Goal: Task Accomplishment & Management: Use online tool/utility

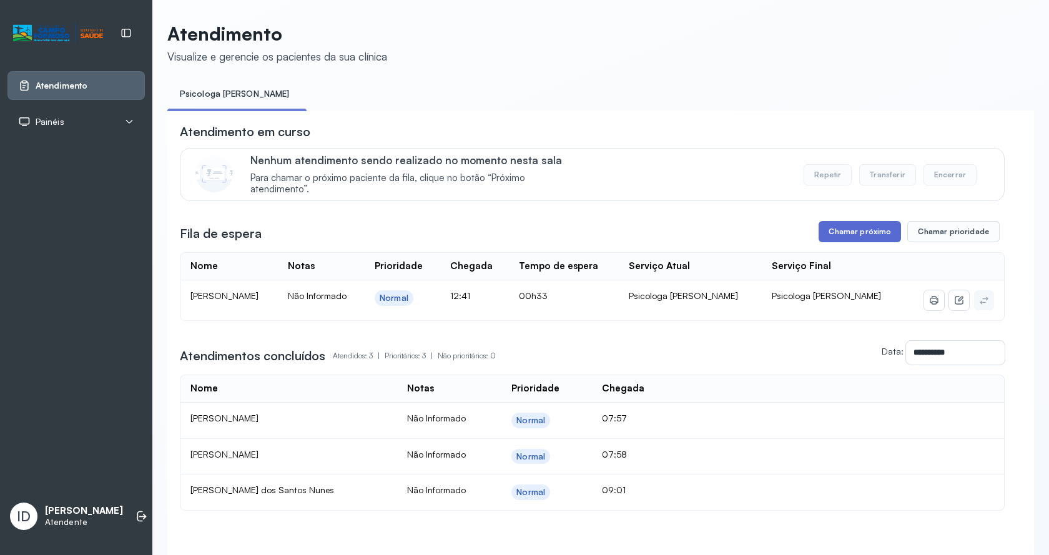
click at [867, 242] on button "Chamar próximo" at bounding box center [860, 231] width 82 height 21
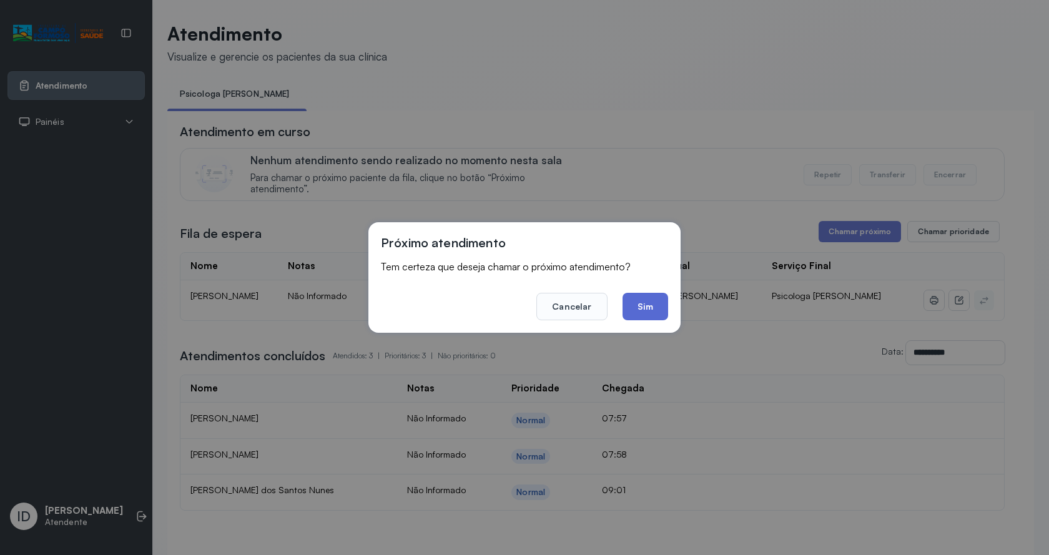
click at [662, 307] on button "Sim" at bounding box center [645, 306] width 46 height 27
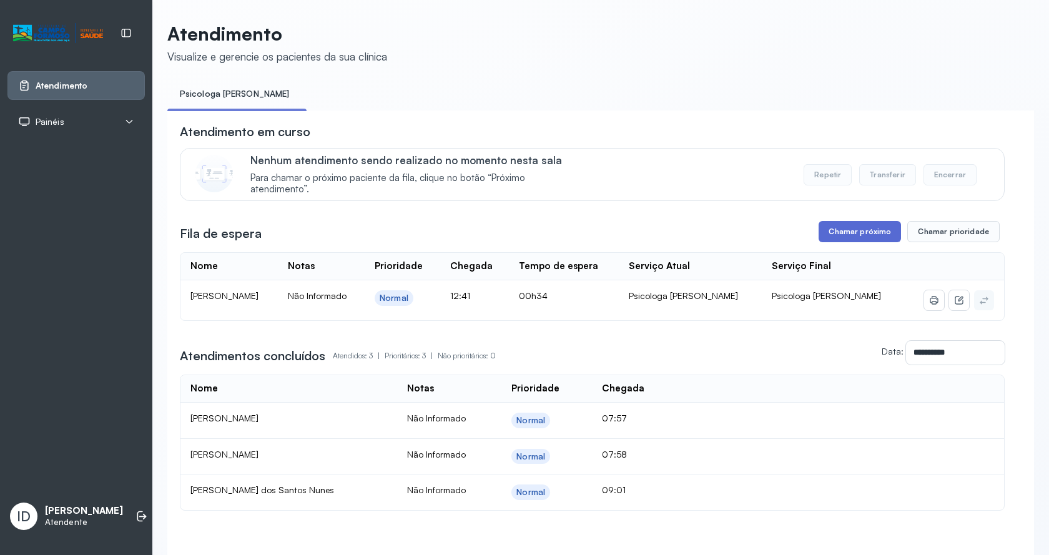
click at [844, 234] on button "Chamar próximo" at bounding box center [860, 231] width 82 height 21
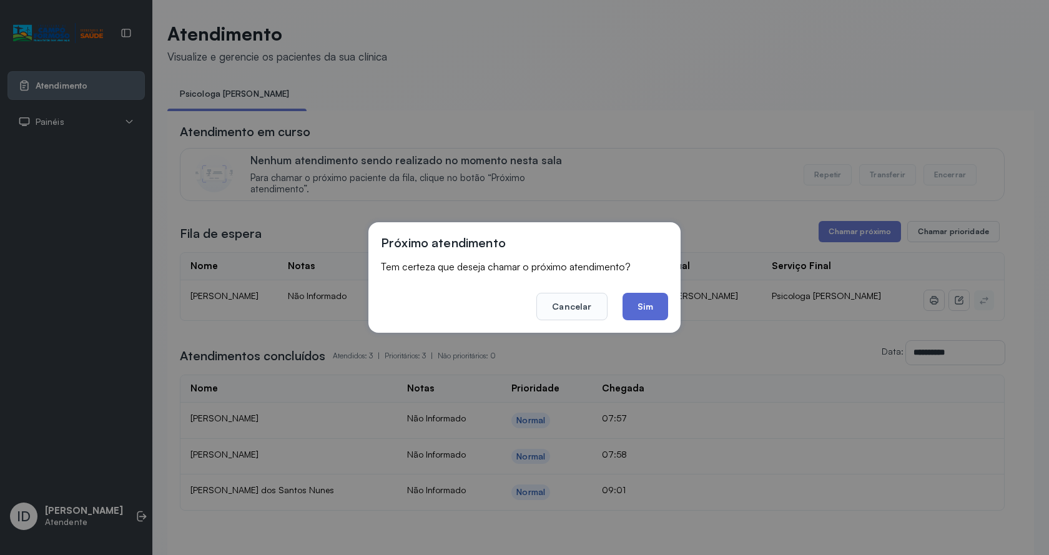
click at [644, 300] on button "Sim" at bounding box center [645, 306] width 46 height 27
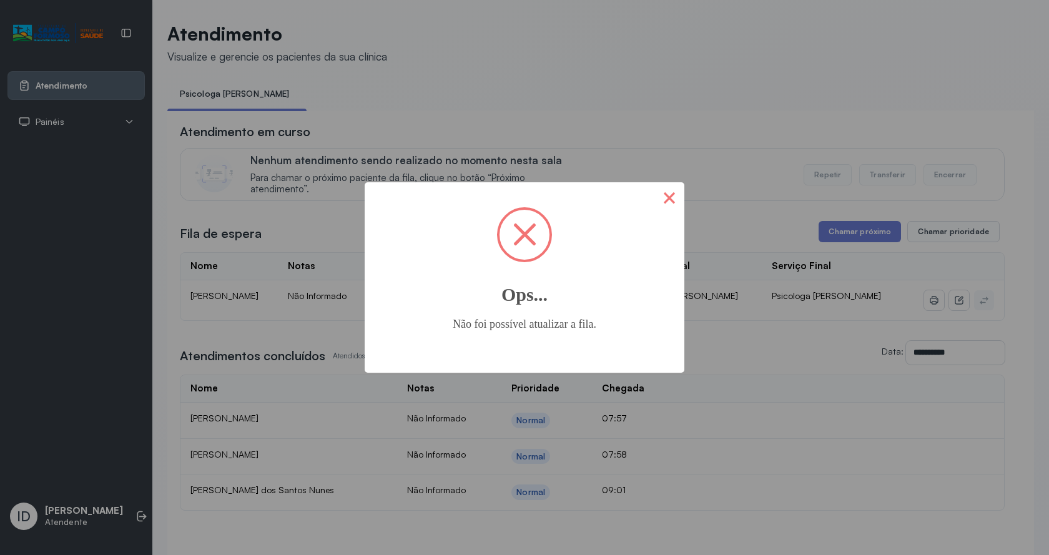
click at [669, 195] on button "×" at bounding box center [669, 197] width 30 height 30
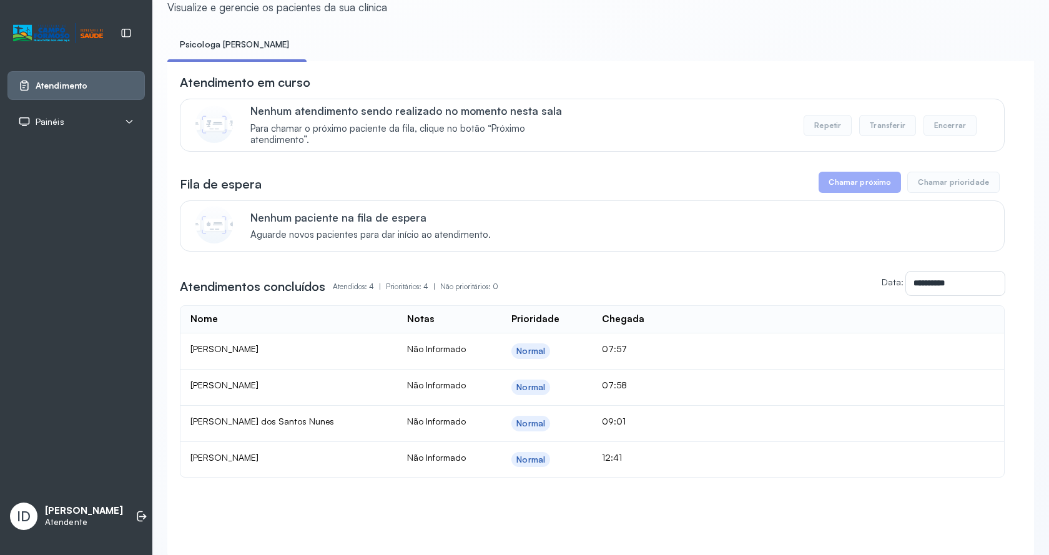
scroll to position [100, 0]
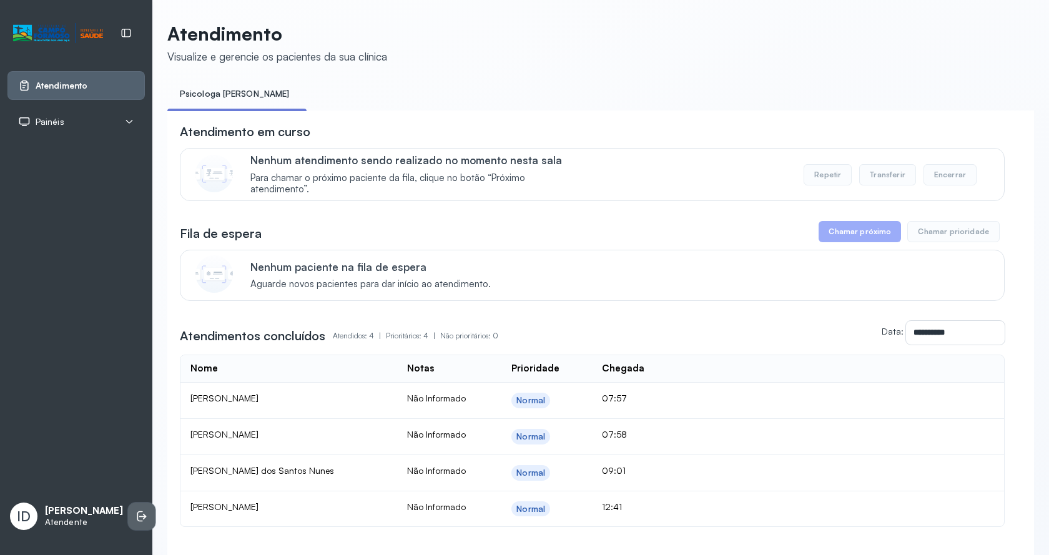
click at [135, 510] on icon at bounding box center [141, 516] width 12 height 12
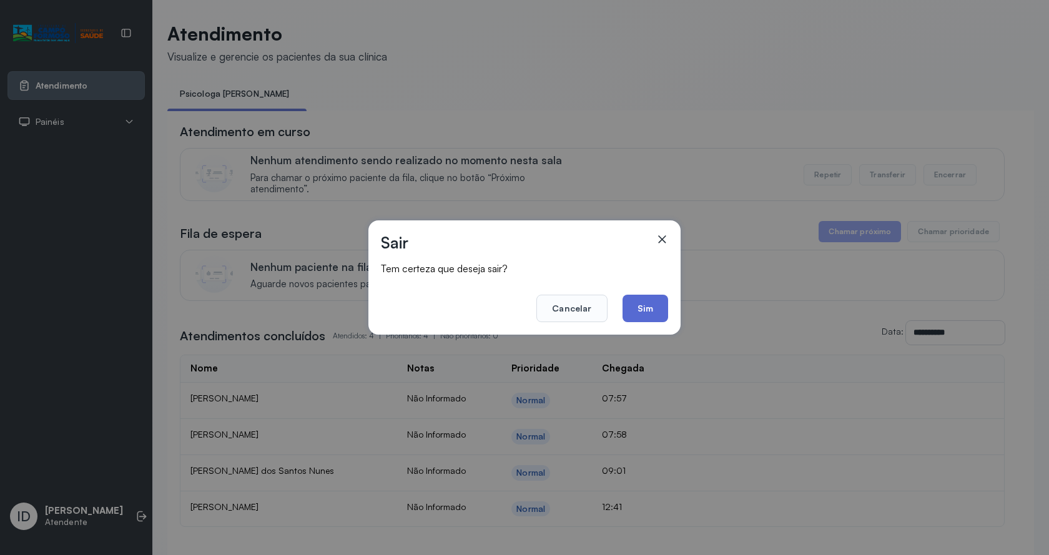
click at [641, 306] on button "Sim" at bounding box center [645, 308] width 46 height 27
